Goal: Information Seeking & Learning: Learn about a topic

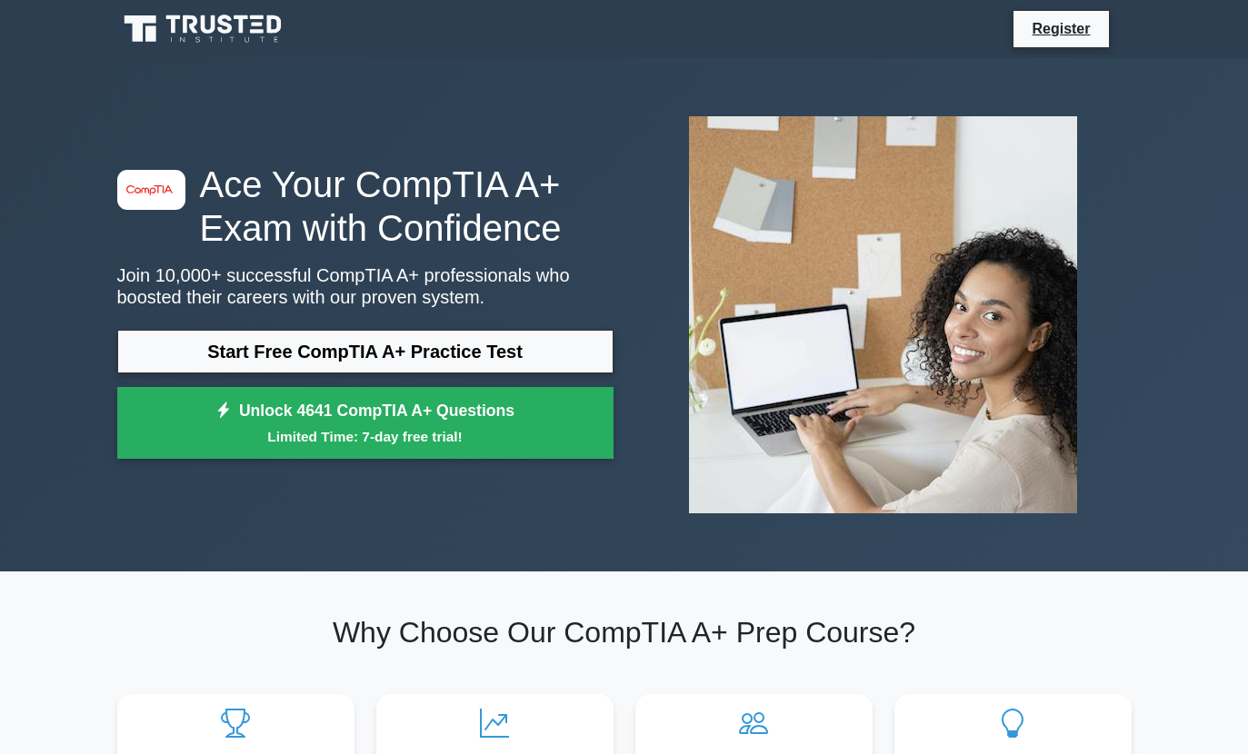
click at [194, 351] on link "Start Free CompTIA A+ Practice Test" at bounding box center [365, 352] width 496 height 44
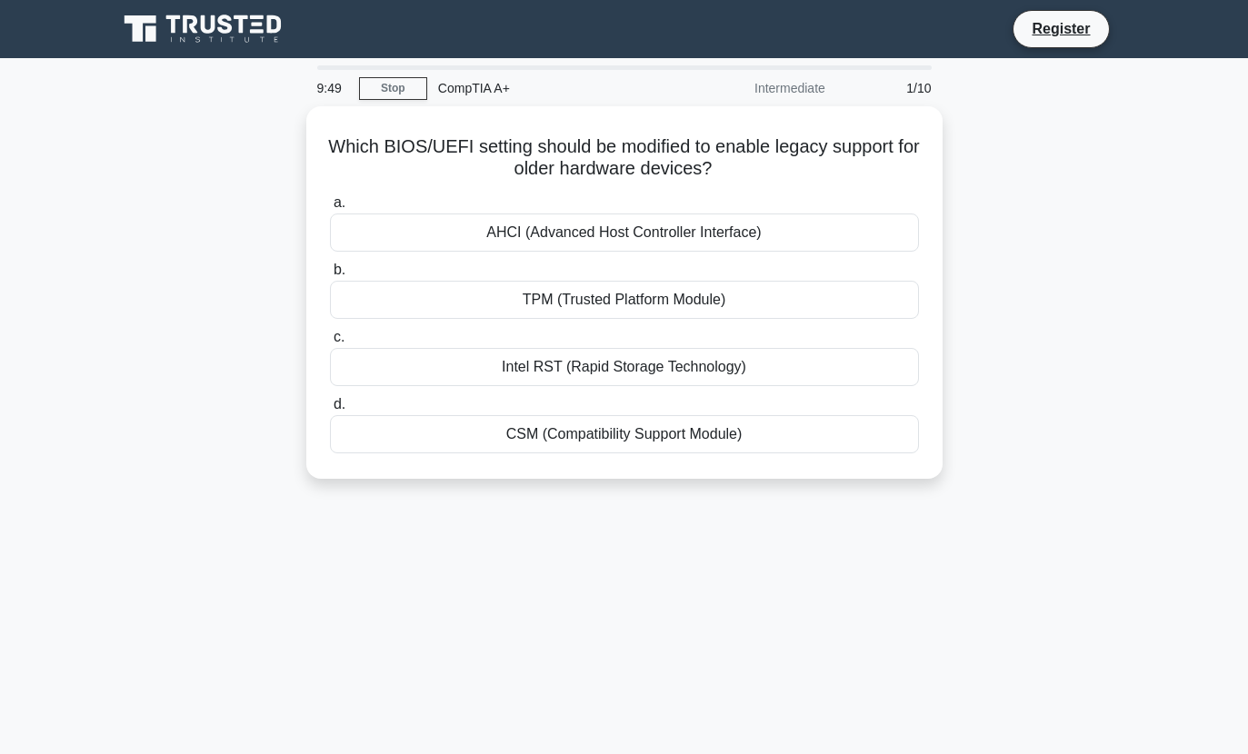
click at [371, 419] on div "CSM (Compatibility Support Module)" at bounding box center [624, 434] width 589 height 38
click at [330, 411] on input "d. CSM (Compatibility Support Module)" at bounding box center [330, 405] width 0 height 12
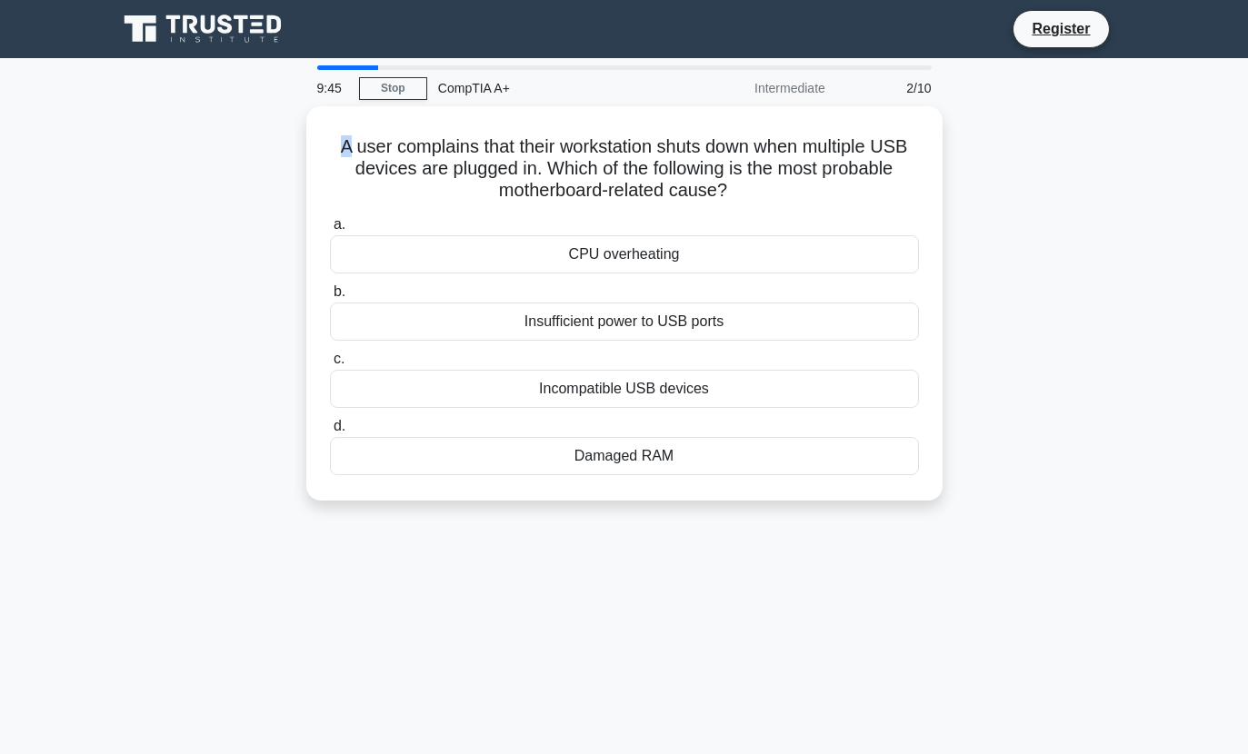
click at [346, 168] on h5 "A user complains that their workstation shuts down when multiple USB devices ar…" at bounding box center [624, 168] width 592 height 67
click at [400, 315] on div "Insufficient power to USB ports" at bounding box center [624, 322] width 589 height 38
click at [330, 298] on input "b. Insufficient power to USB ports" at bounding box center [330, 292] width 0 height 12
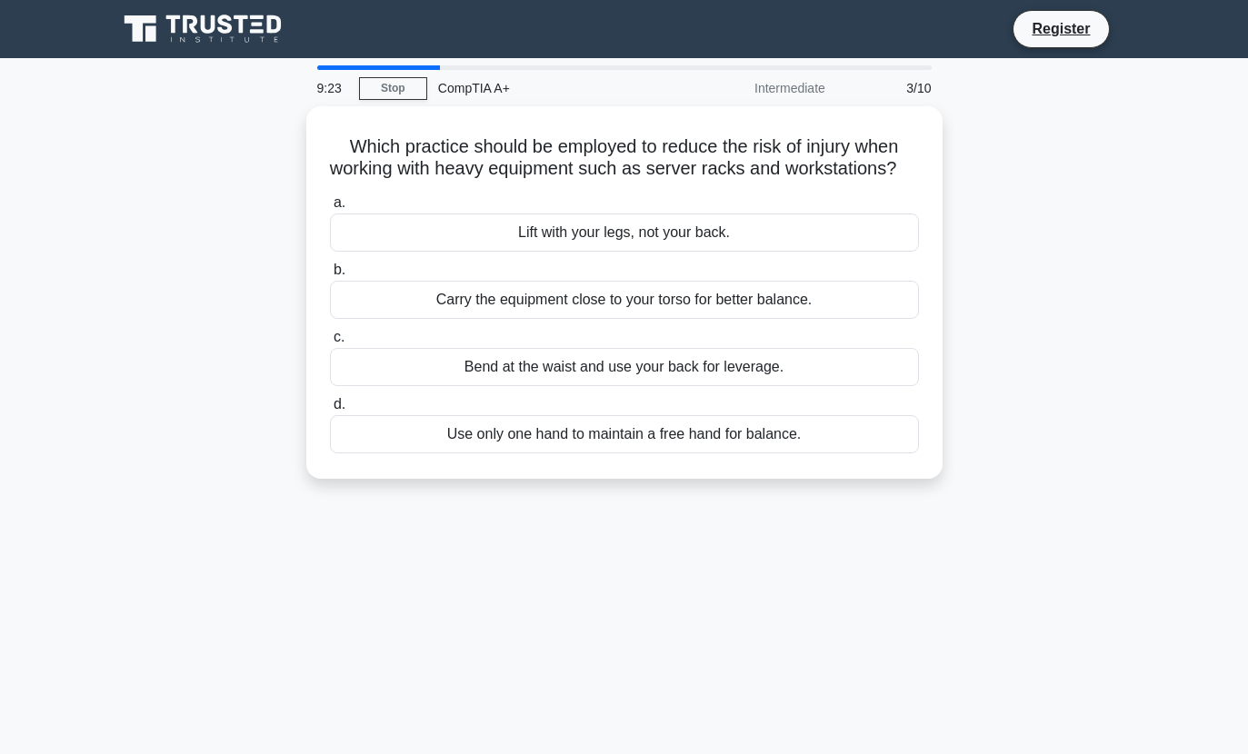
click at [409, 318] on div "Carry the equipment close to your torso for better balance." at bounding box center [624, 300] width 589 height 38
click at [330, 276] on input "b. Carry the equipment close to your torso for better balance." at bounding box center [330, 270] width 0 height 12
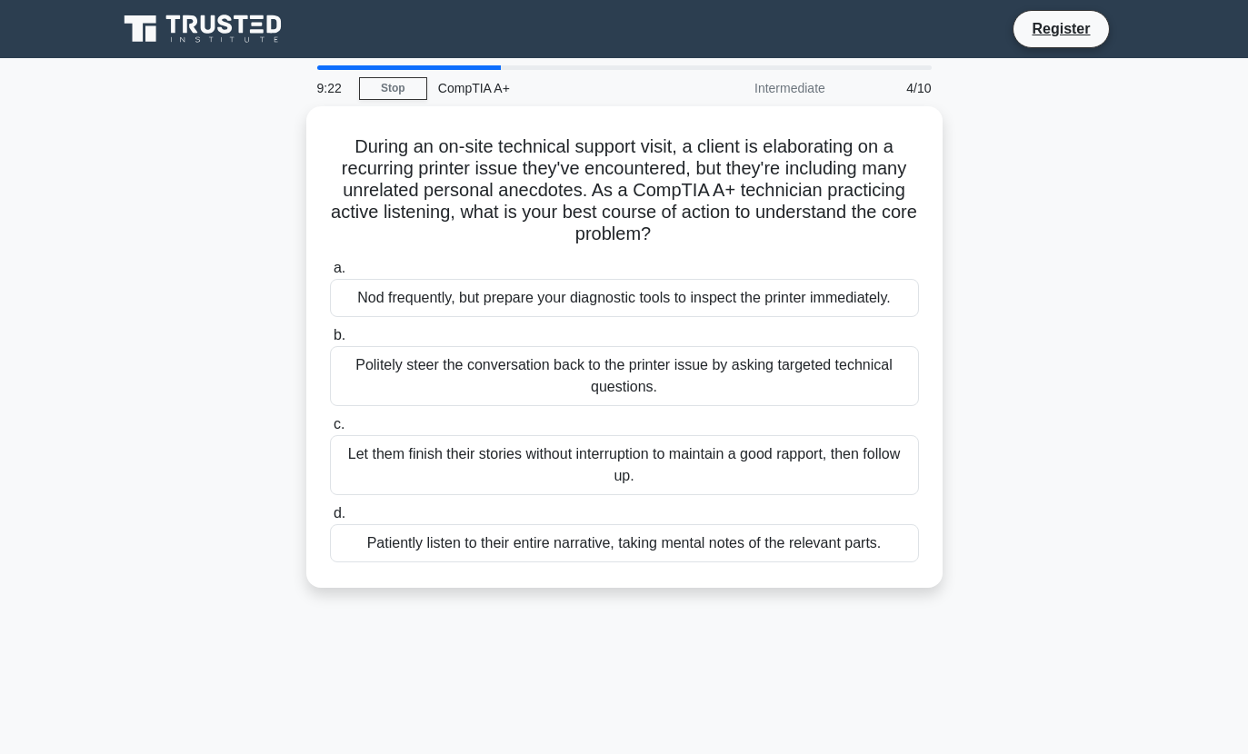
click at [402, 406] on div "Politely steer the conversation back to the printer issue by asking targeted te…" at bounding box center [624, 376] width 589 height 60
click at [330, 342] on input "b. Politely steer the conversation back to the printer issue by asking targeted…" at bounding box center [330, 336] width 0 height 12
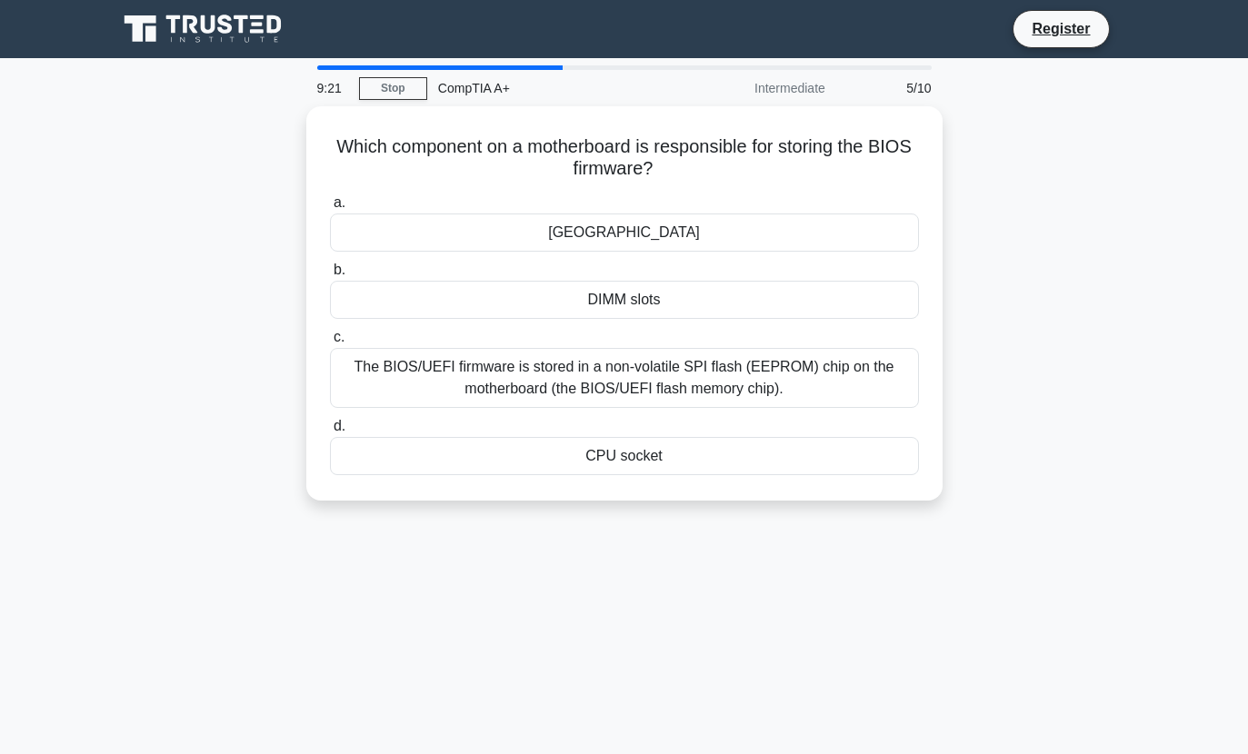
click at [408, 378] on div "The BIOS/UEFI firmware is stored in a non-volatile SPI flash (EEPROM) chip on t…" at bounding box center [624, 378] width 589 height 60
click at [330, 343] on input "c. The BIOS/UEFI firmware is stored in a non-volatile SPI flash (EEPROM) chip o…" at bounding box center [330, 338] width 0 height 12
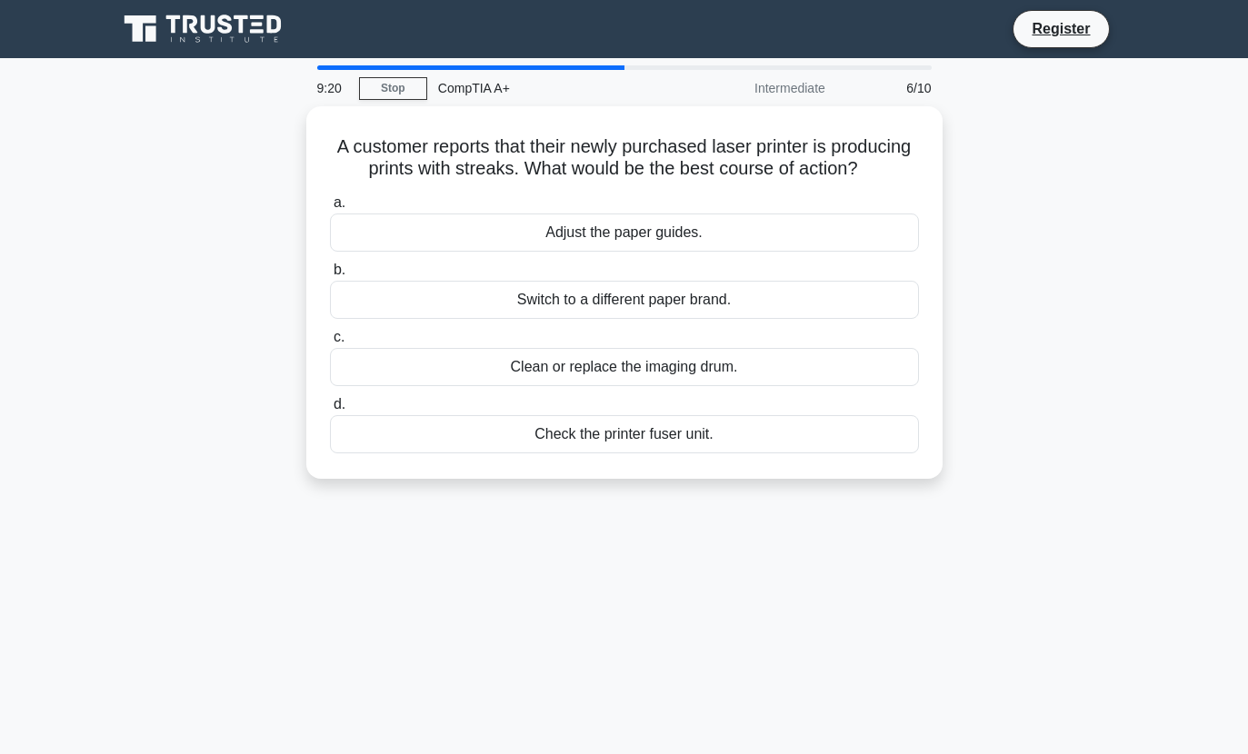
click at [403, 302] on div "Switch to a different paper brand." at bounding box center [624, 300] width 589 height 38
click at [330, 276] on input "b. Switch to a different paper brand." at bounding box center [330, 270] width 0 height 12
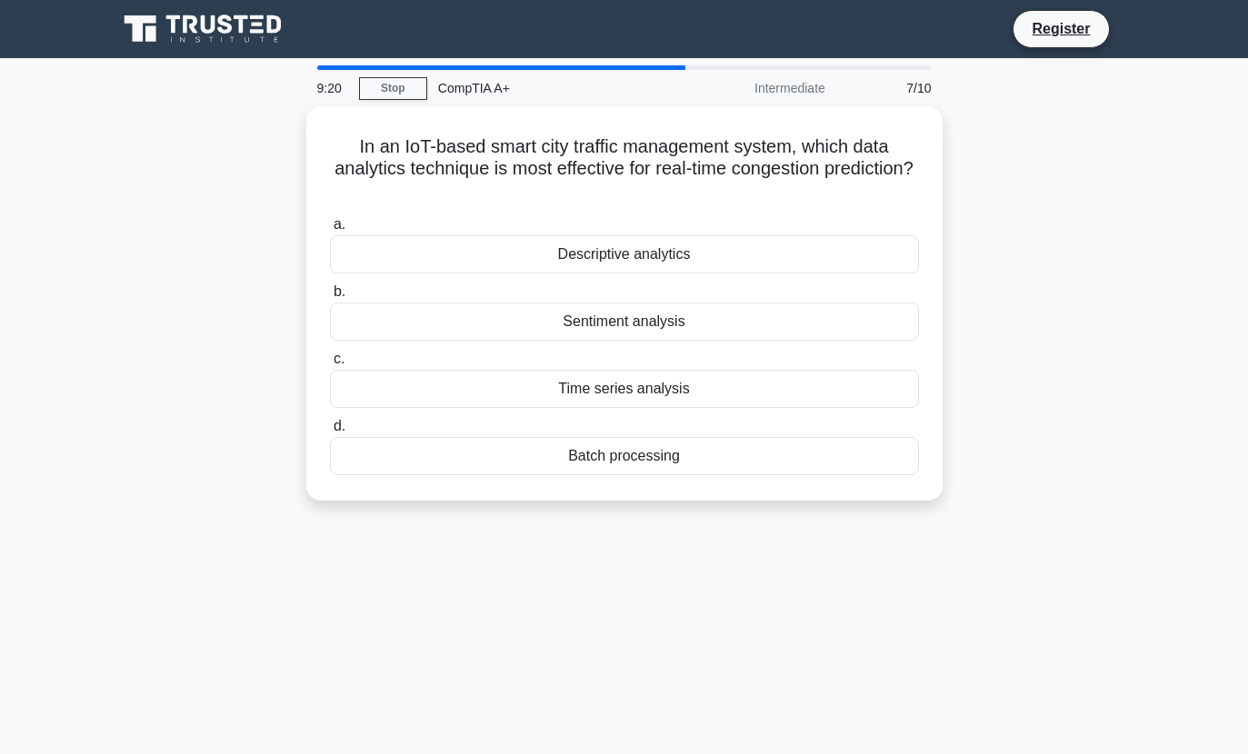
click at [400, 428] on label "d. Batch processing" at bounding box center [624, 445] width 589 height 60
click at [330, 428] on input "d. Batch processing" at bounding box center [330, 427] width 0 height 12
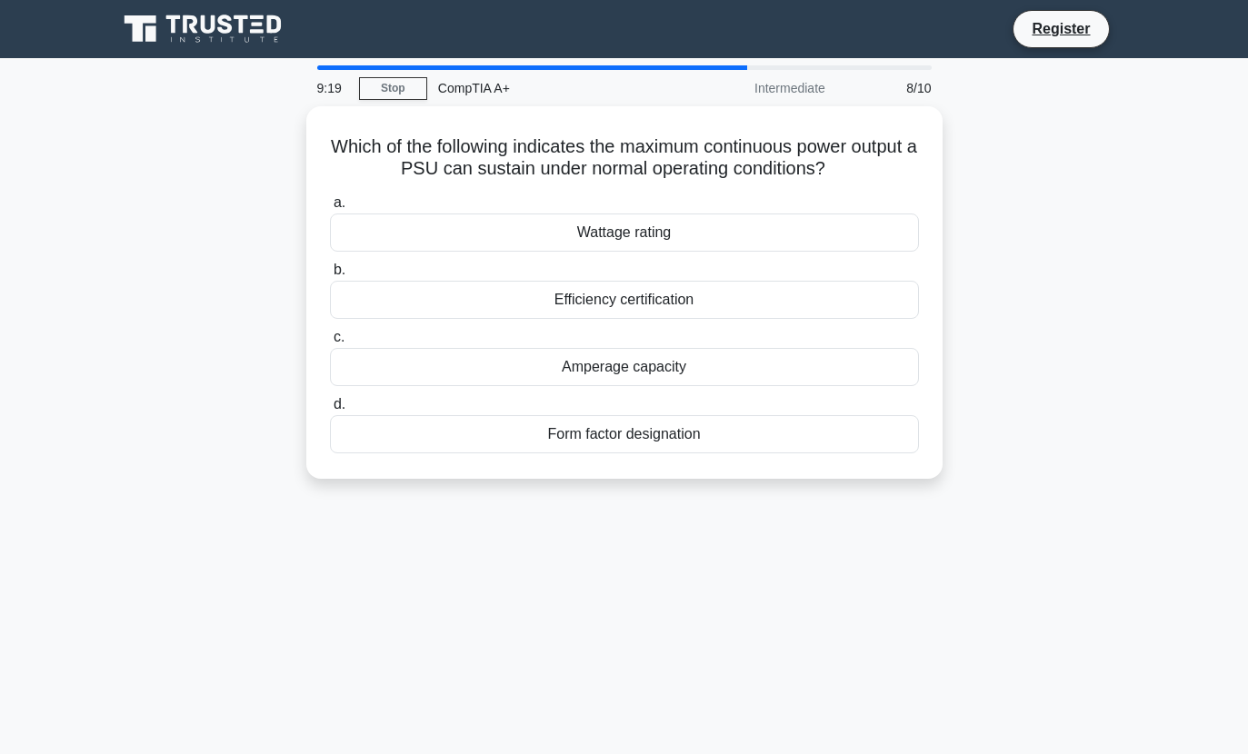
click at [412, 357] on div "Amperage capacity" at bounding box center [624, 367] width 589 height 38
click at [330, 343] on input "c. Amperage capacity" at bounding box center [330, 338] width 0 height 12
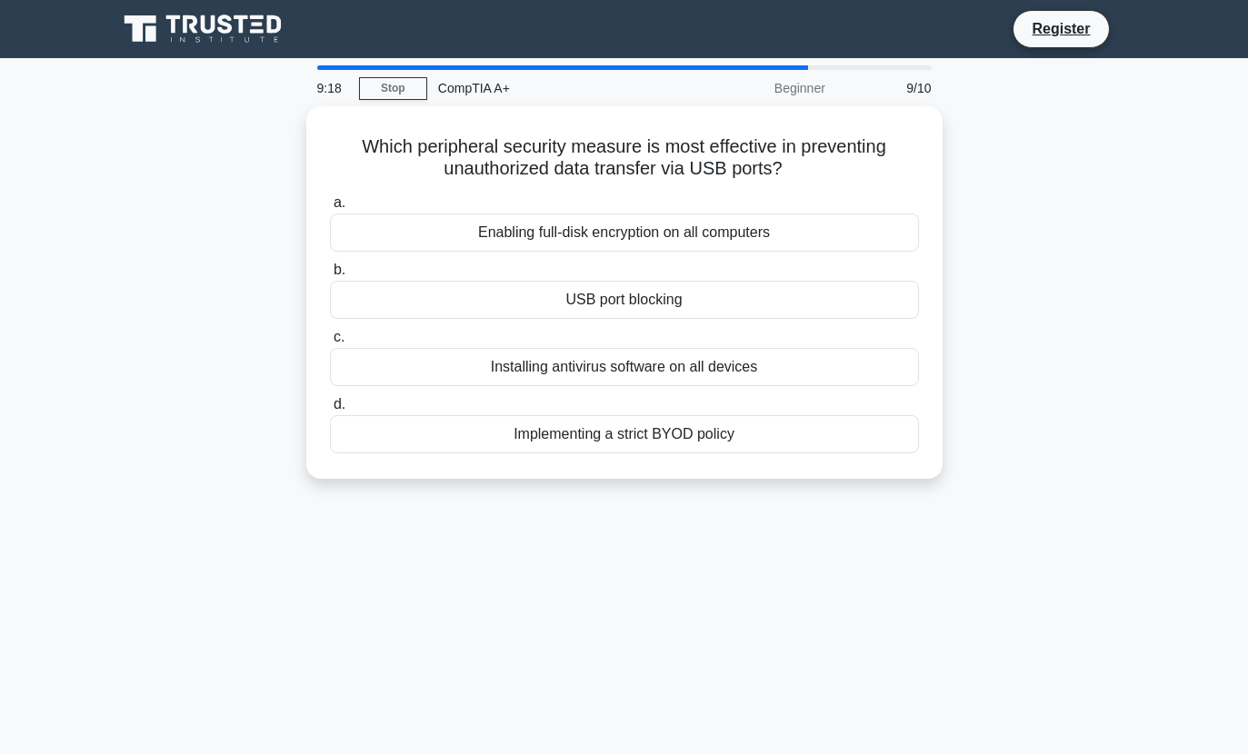
click at [415, 301] on div "USB port blocking" at bounding box center [624, 300] width 589 height 38
click at [330, 276] on input "b. USB port blocking" at bounding box center [330, 270] width 0 height 12
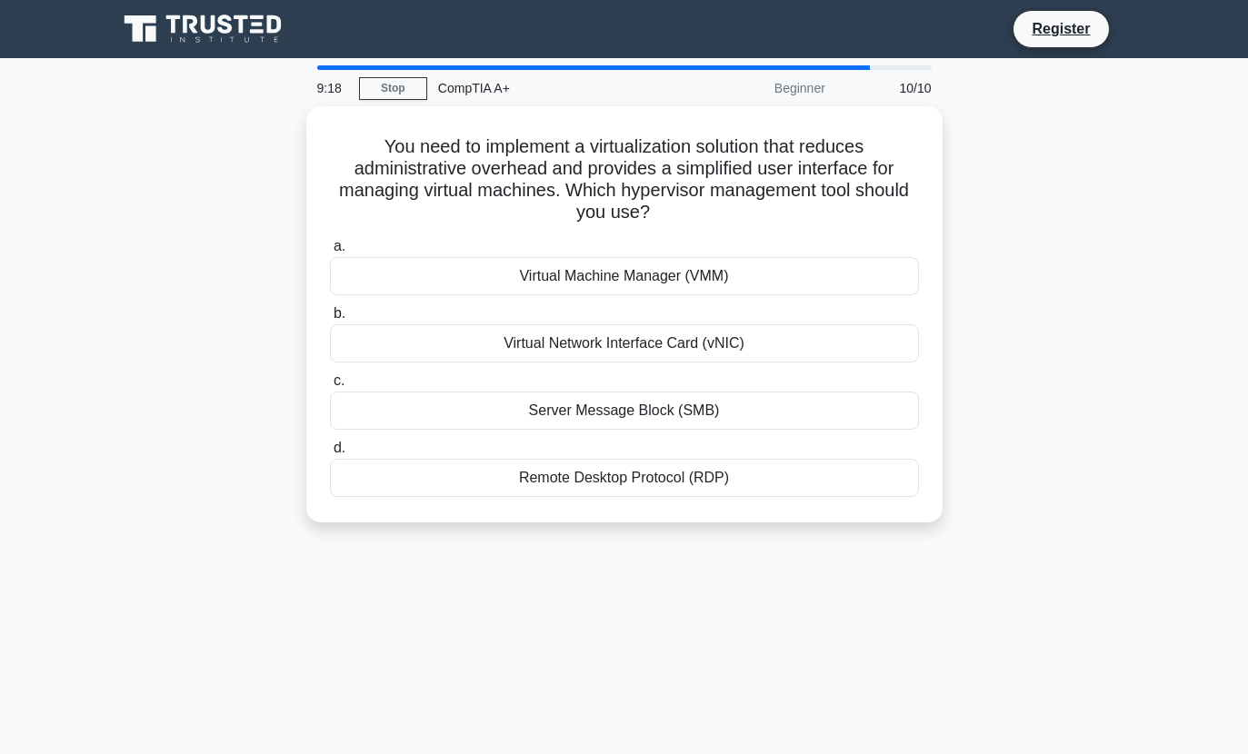
click at [423, 370] on label "c. Server Message Block (SMB)" at bounding box center [624, 400] width 589 height 60
click at [330, 375] on input "c. Server Message Block (SMB)" at bounding box center [330, 381] width 0 height 12
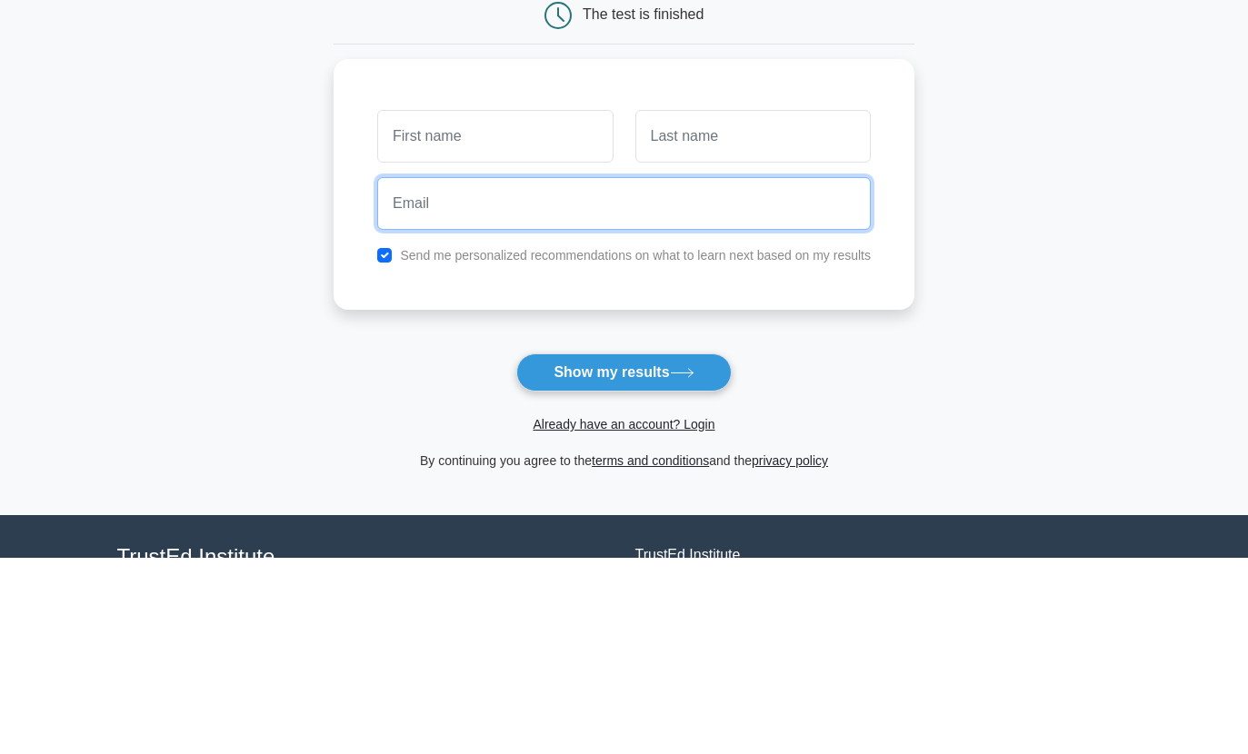
click at [377, 374] on input "email" at bounding box center [623, 400] width 493 height 53
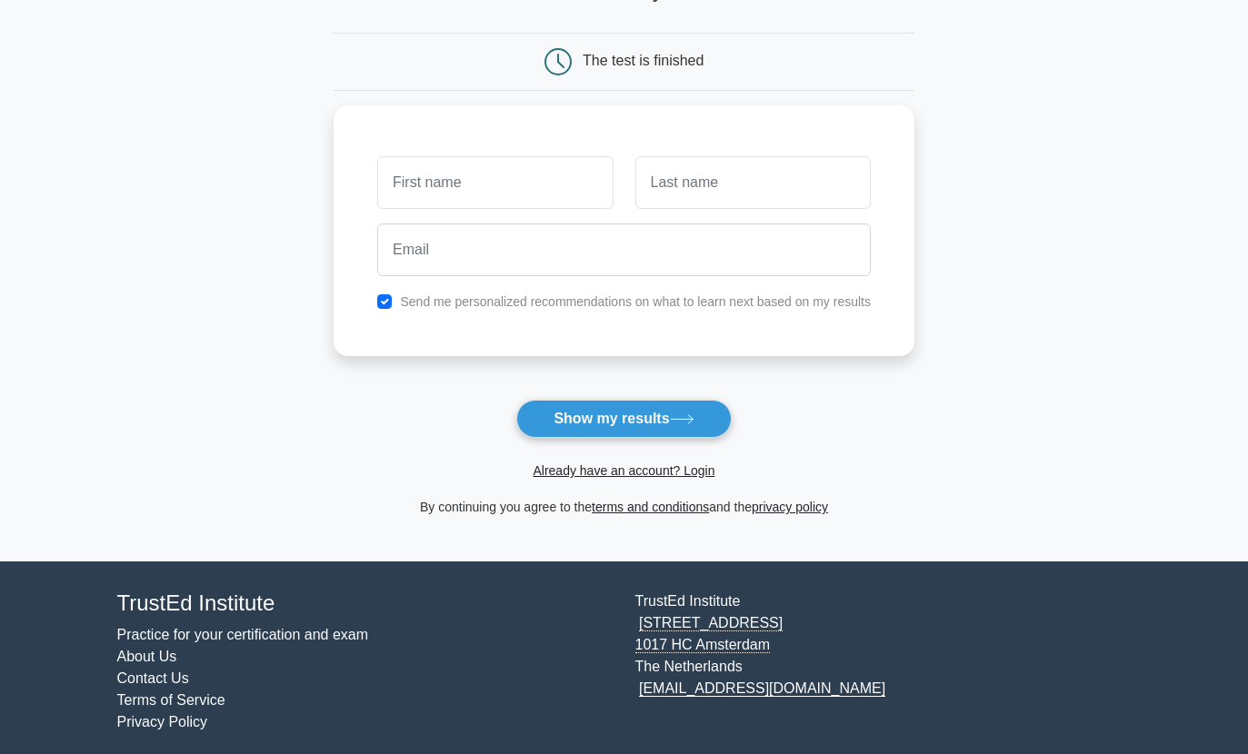
scroll to position [156, 0]
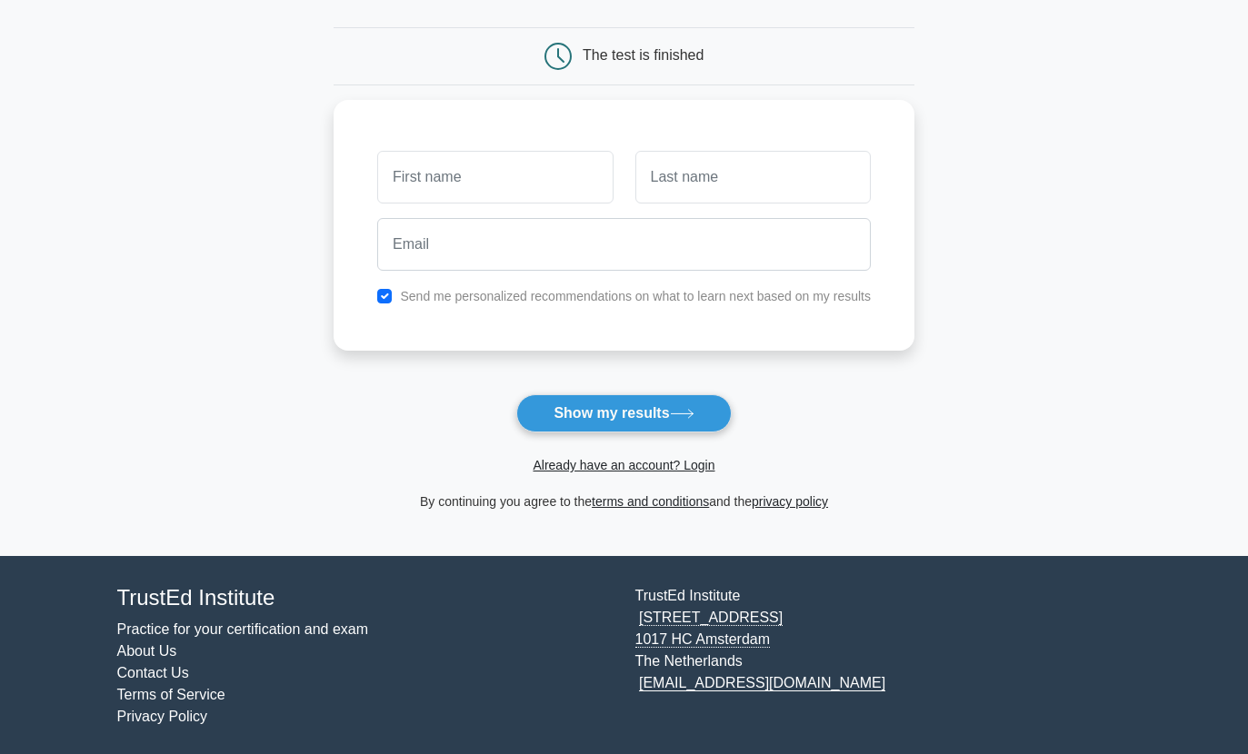
click at [561, 409] on button "Show my results" at bounding box center [623, 413] width 214 height 38
click at [45, 0] on html "Register and the" at bounding box center [624, 300] width 1248 height 913
